Goal: Use online tool/utility: Utilize a website feature to perform a specific function

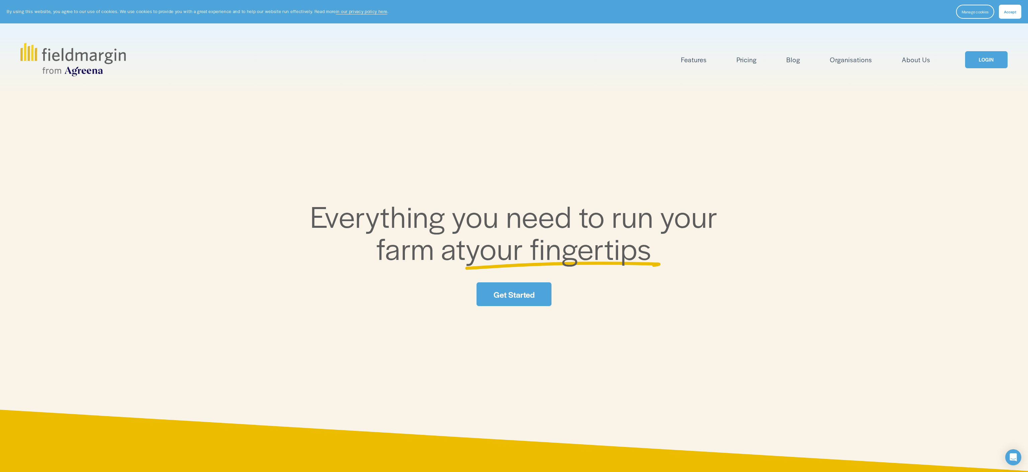
click at [987, 58] on link "LOGIN" at bounding box center [986, 59] width 42 height 17
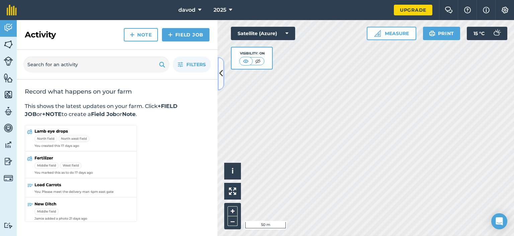
click at [222, 74] on icon at bounding box center [221, 74] width 4 height 12
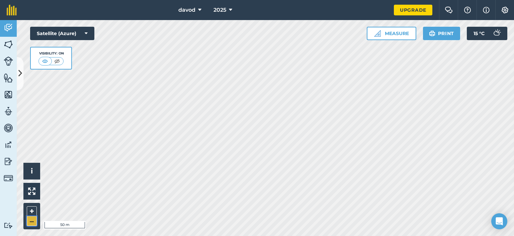
click at [29, 218] on button "–" at bounding box center [32, 222] width 10 height 10
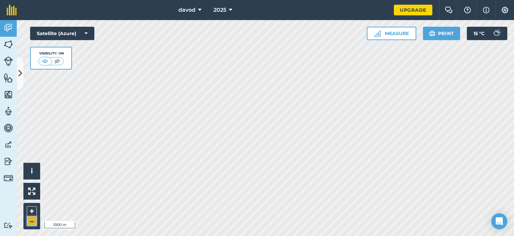
click at [29, 218] on button "–" at bounding box center [32, 222] width 10 height 10
click at [86, 29] on button "Satellite (Azure)" at bounding box center [62, 33] width 64 height 13
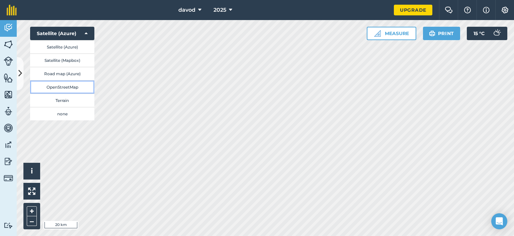
click at [66, 86] on button "OpenStreetMap" at bounding box center [62, 86] width 64 height 13
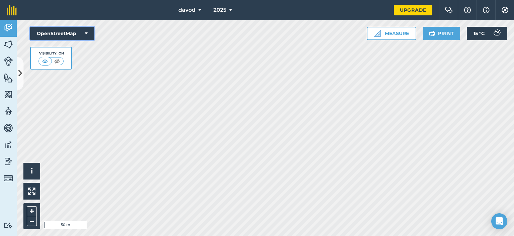
click at [71, 30] on button "OpenStreetMap" at bounding box center [62, 33] width 64 height 13
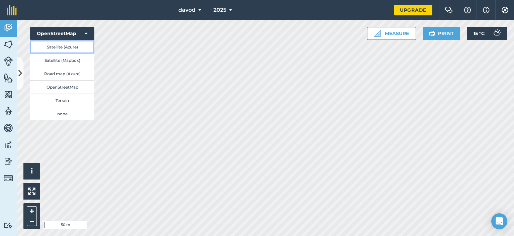
click at [68, 45] on button "Satellite (Azure)" at bounding box center [62, 46] width 64 height 13
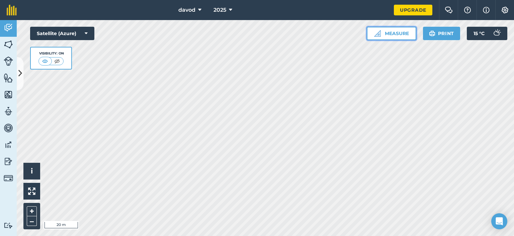
click at [396, 37] on button "Measure" at bounding box center [392, 33] width 50 height 13
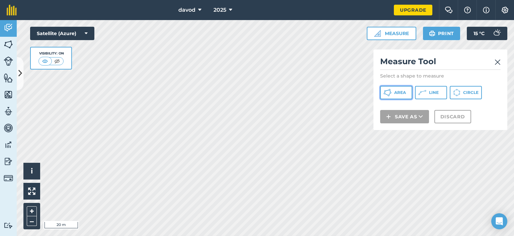
click at [395, 93] on span "Area" at bounding box center [400, 92] width 12 height 5
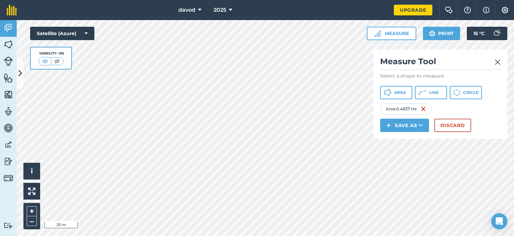
click at [500, 64] on img at bounding box center [498, 62] width 6 height 8
